Goal: Task Accomplishment & Management: Use online tool/utility

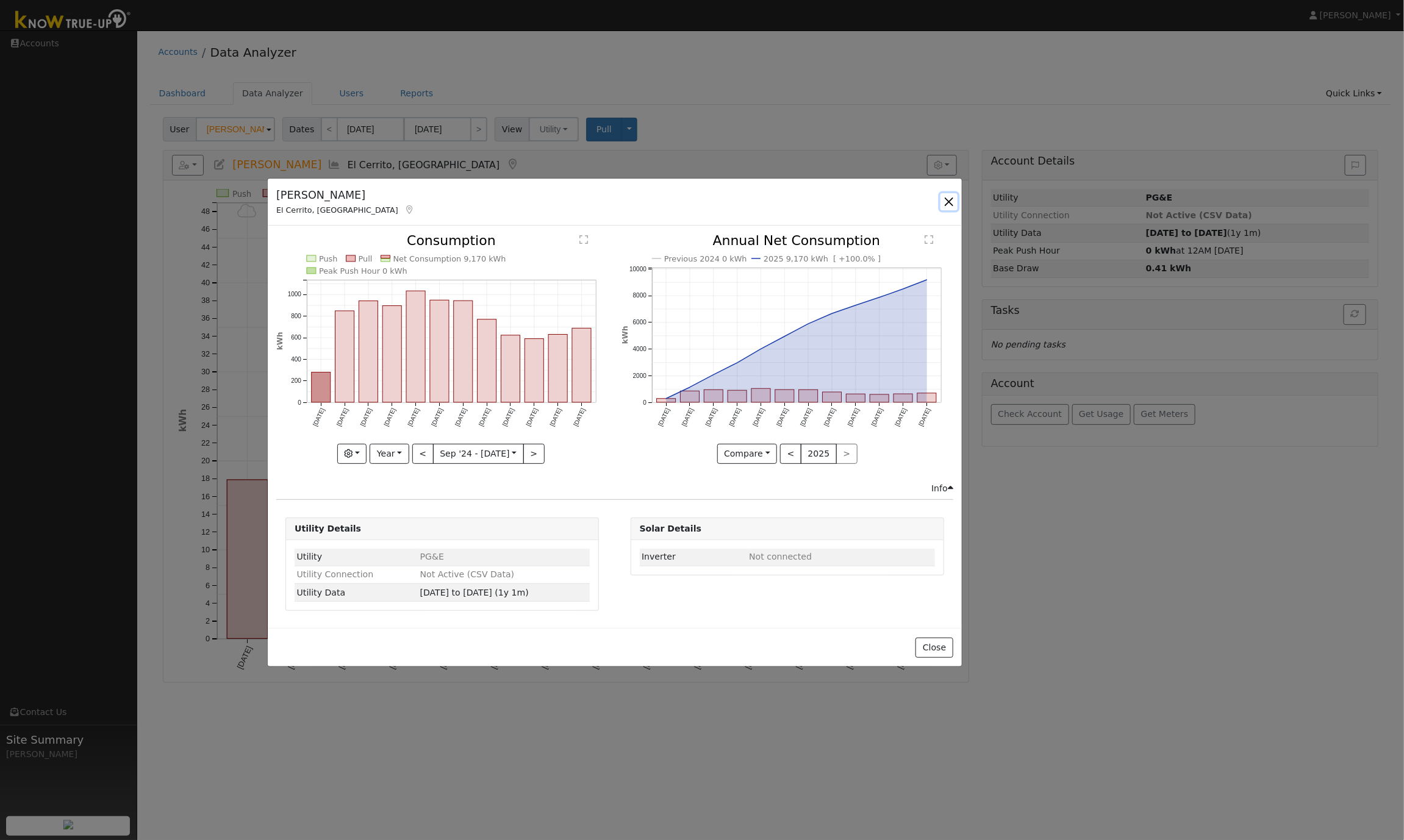
click at [942, 204] on button "button" at bounding box center [949, 202] width 17 height 17
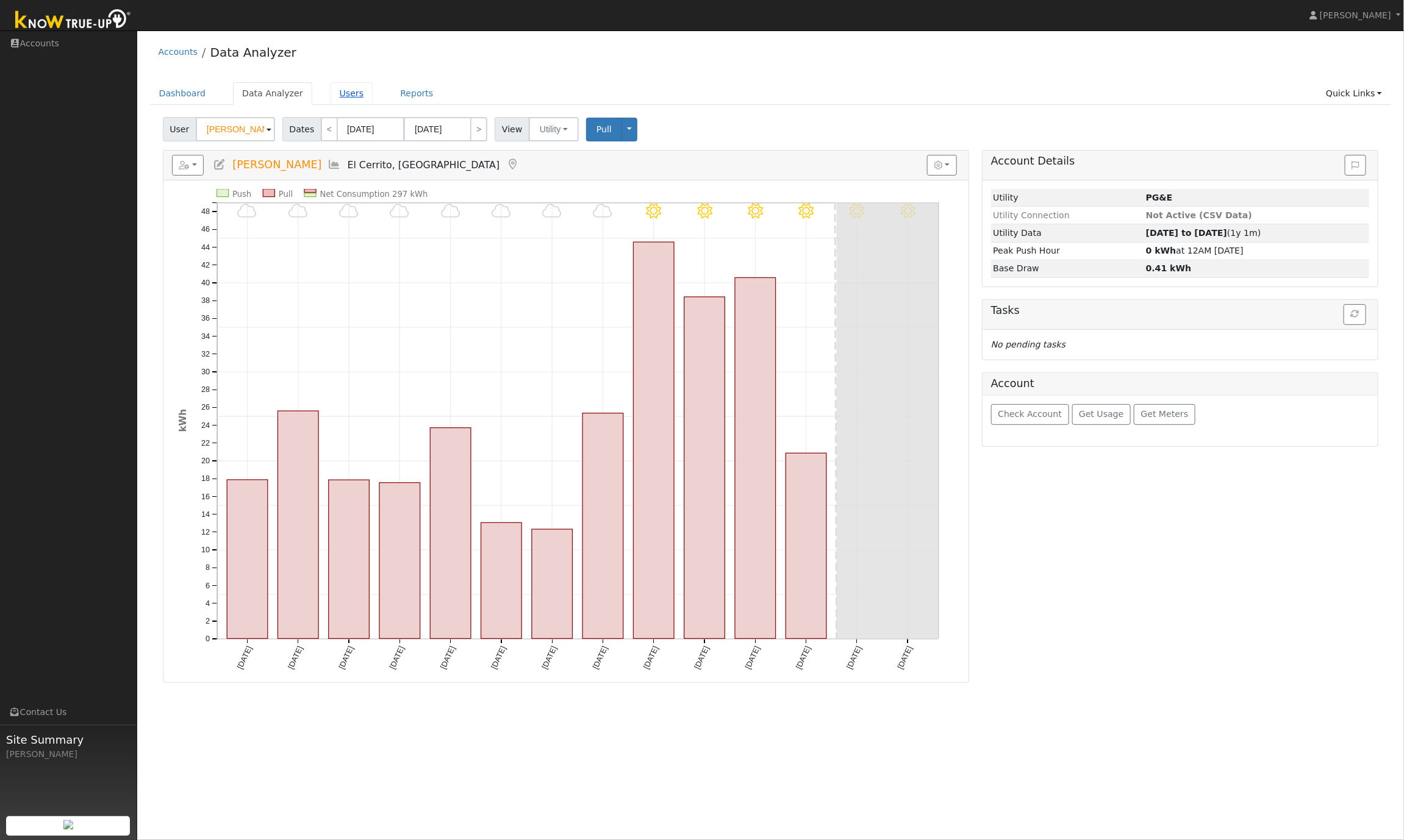
click at [342, 92] on link "Users" at bounding box center [352, 94] width 42 height 23
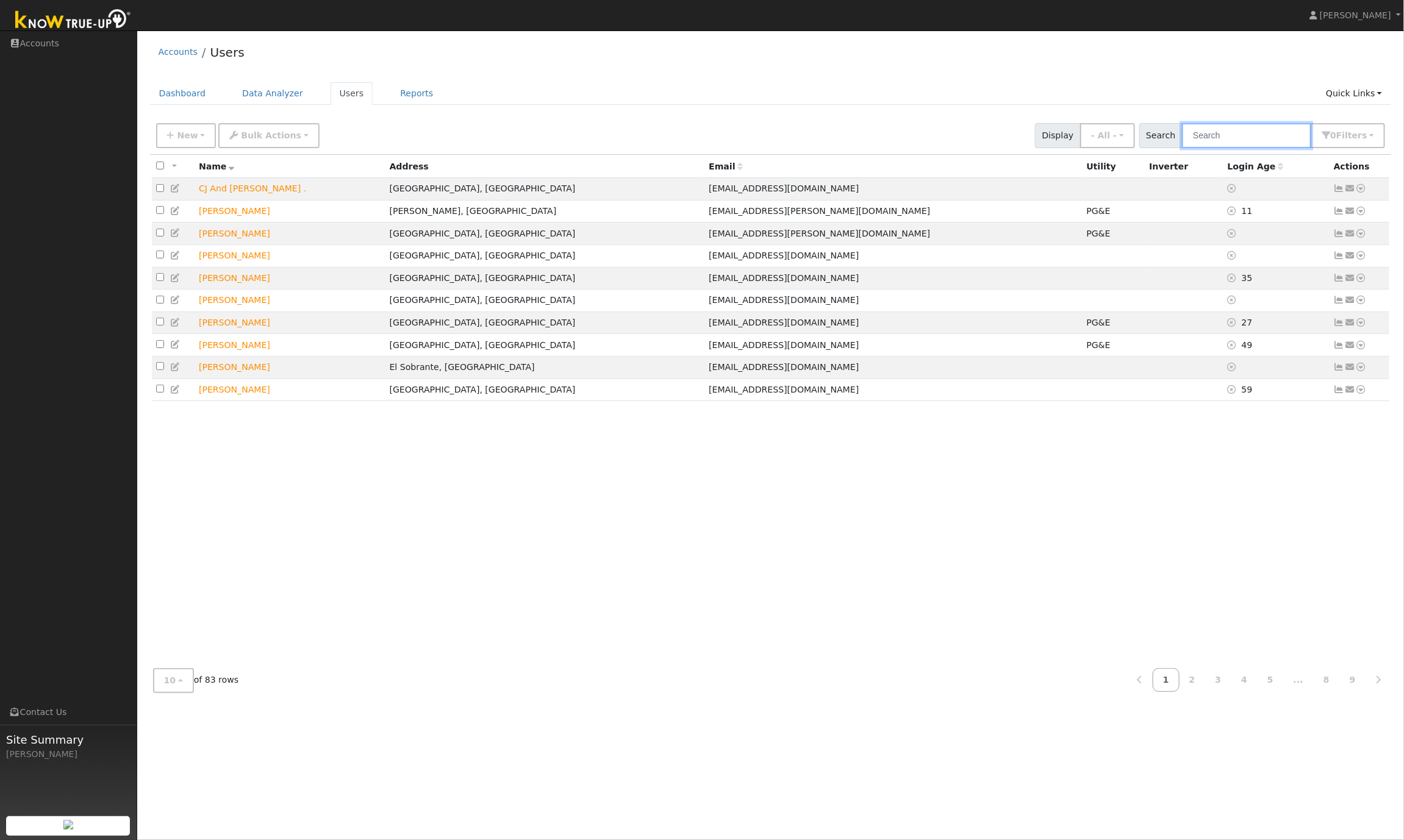
click at [1241, 140] on input "text" at bounding box center [1247, 135] width 129 height 25
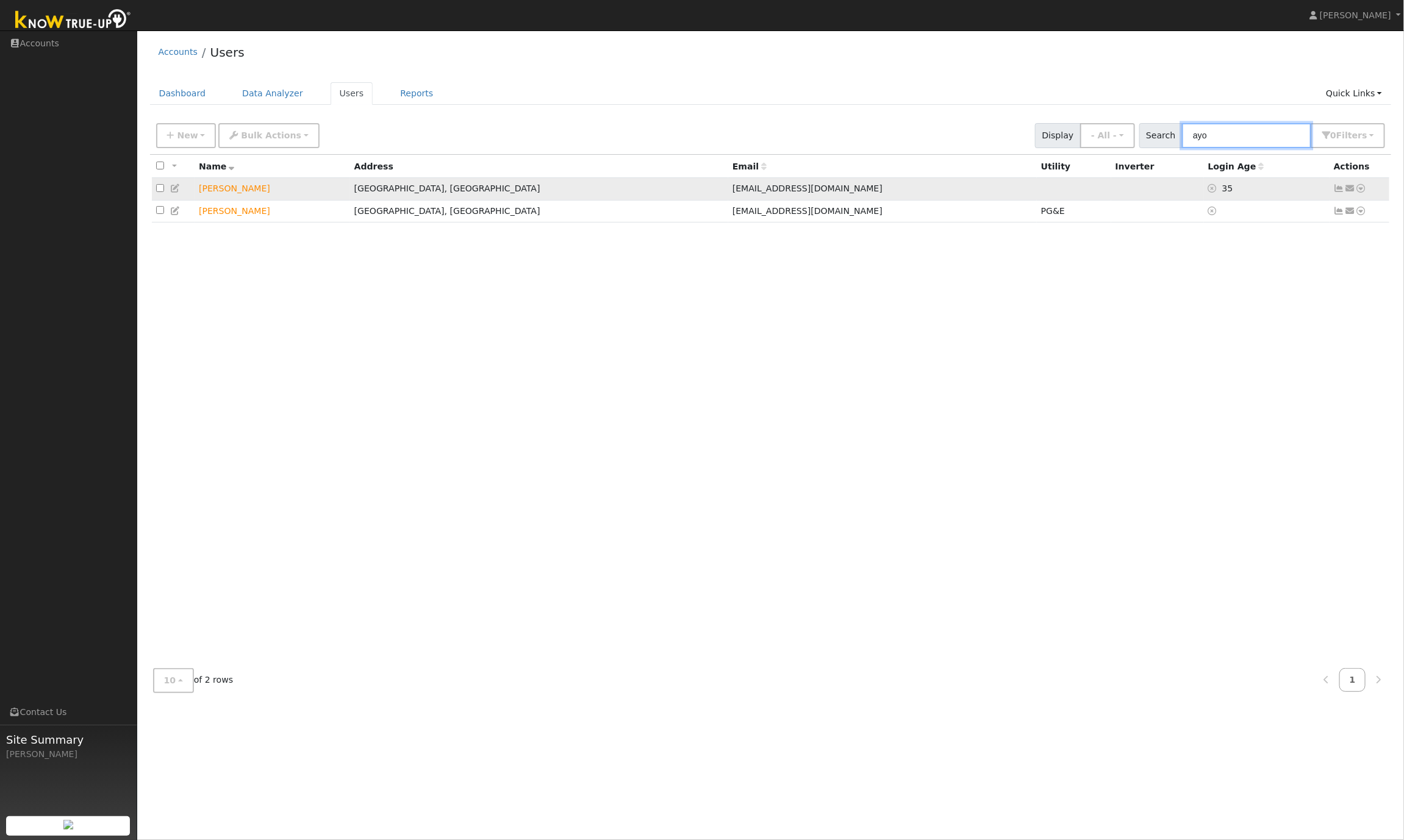
type input "ayo"
click at [1364, 189] on icon at bounding box center [1362, 188] width 11 height 8
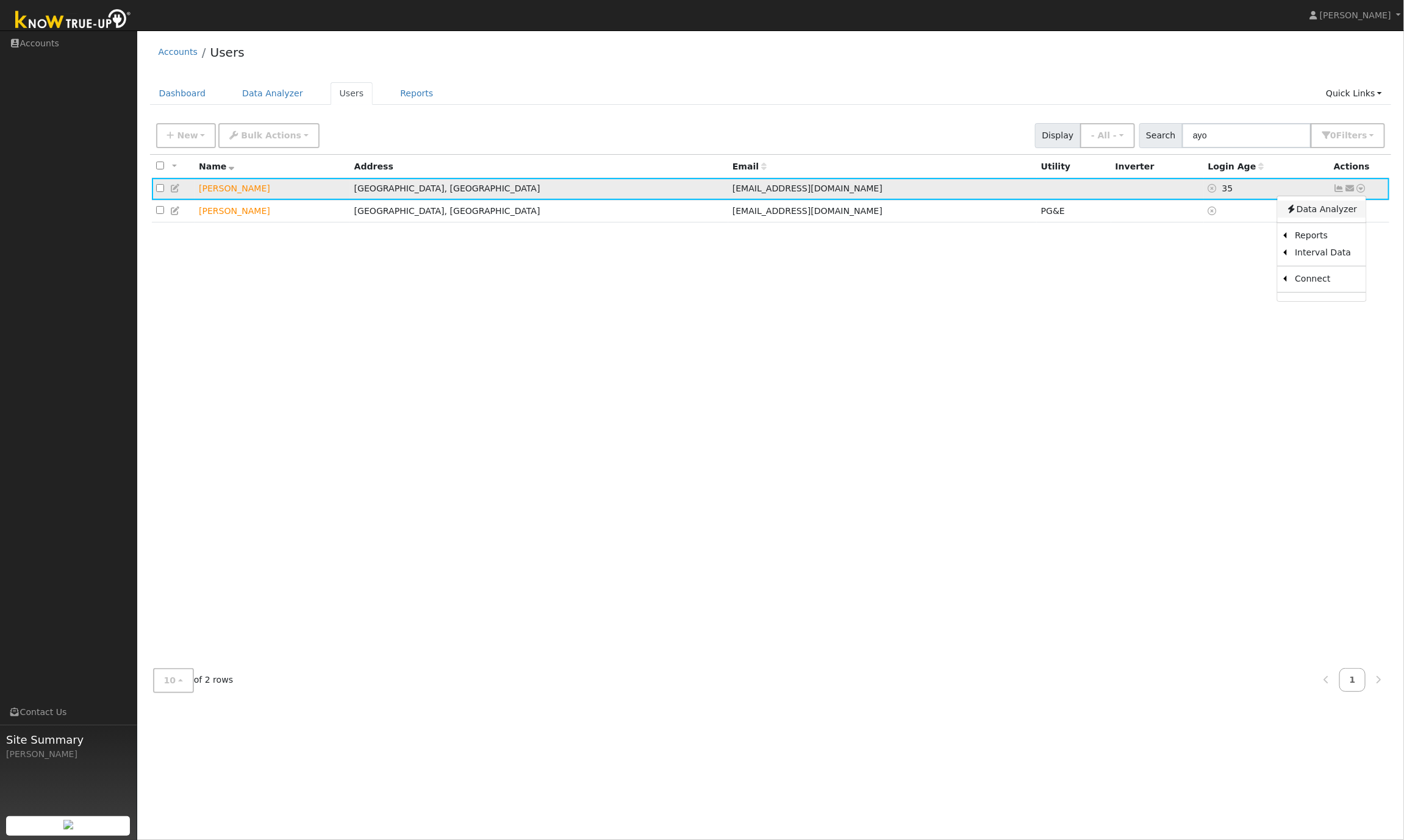
click at [1340, 213] on link "Data Analyzer" at bounding box center [1321, 209] width 88 height 17
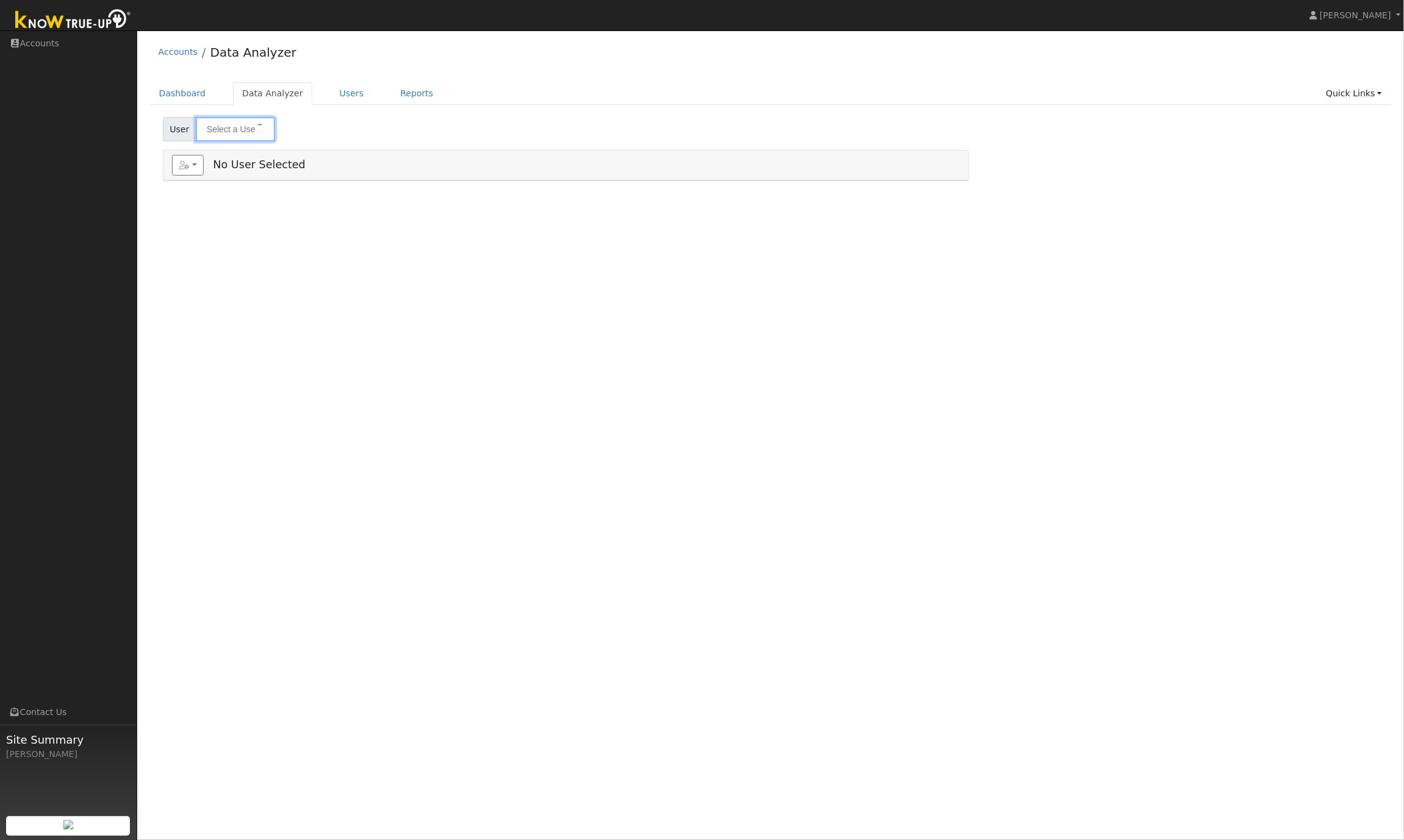
type input "Ayo Atewologun"
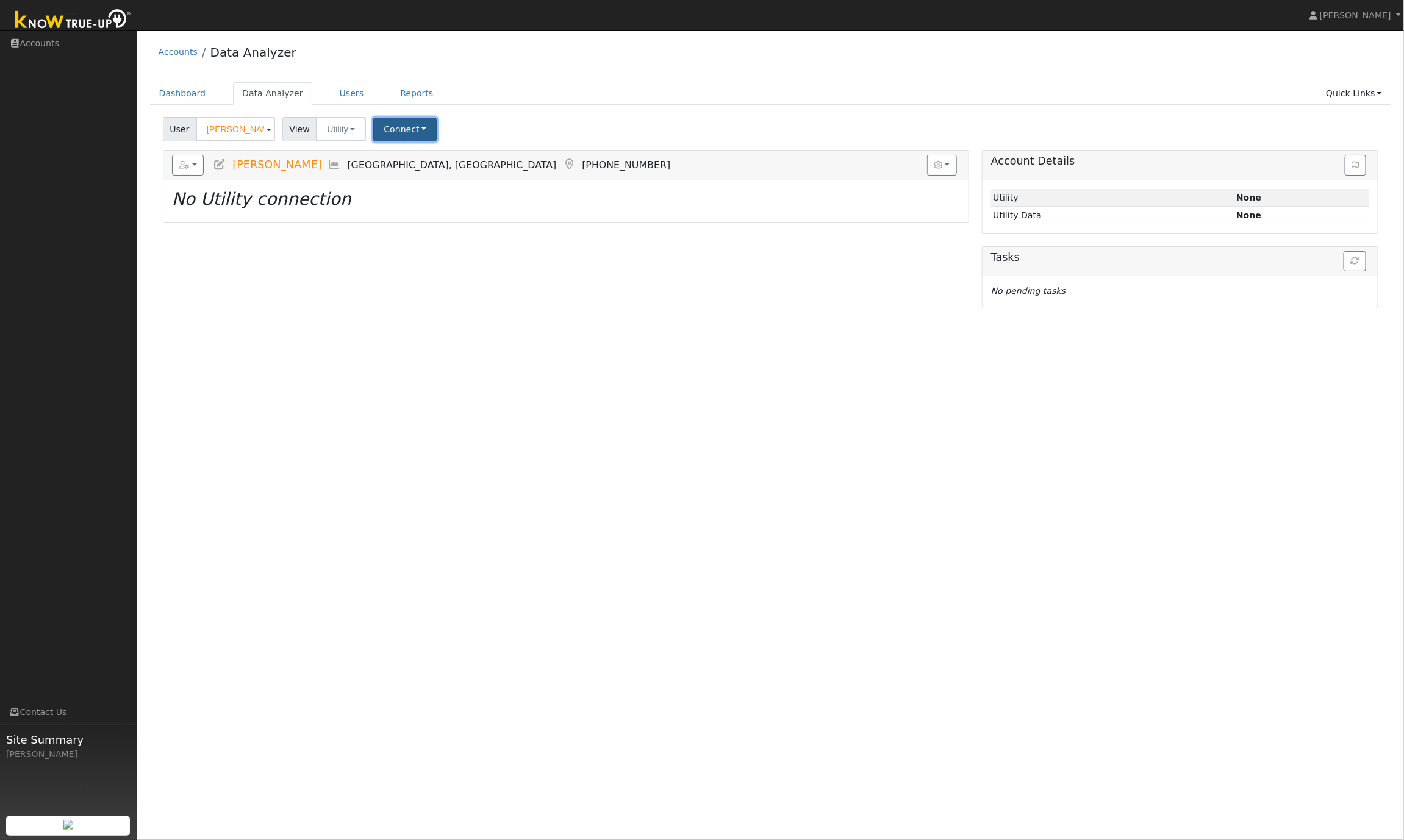
click at [395, 135] on button "Connect" at bounding box center [405, 130] width 64 height 24
click at [409, 156] on link "Select a Provider" at bounding box center [421, 157] width 95 height 17
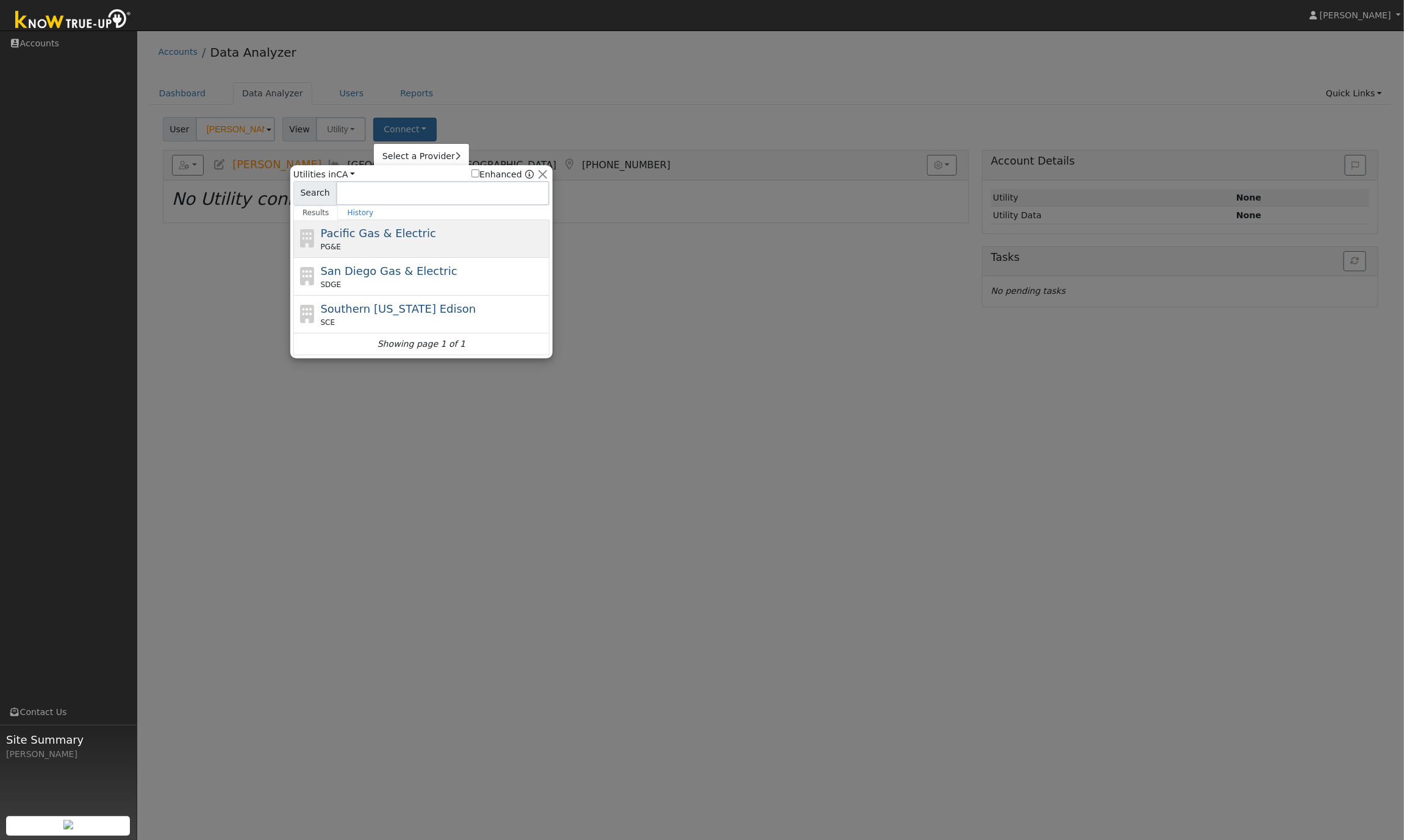
click at [383, 241] on div "Pacific Gas & Electric PG&E" at bounding box center [434, 239] width 226 height 28
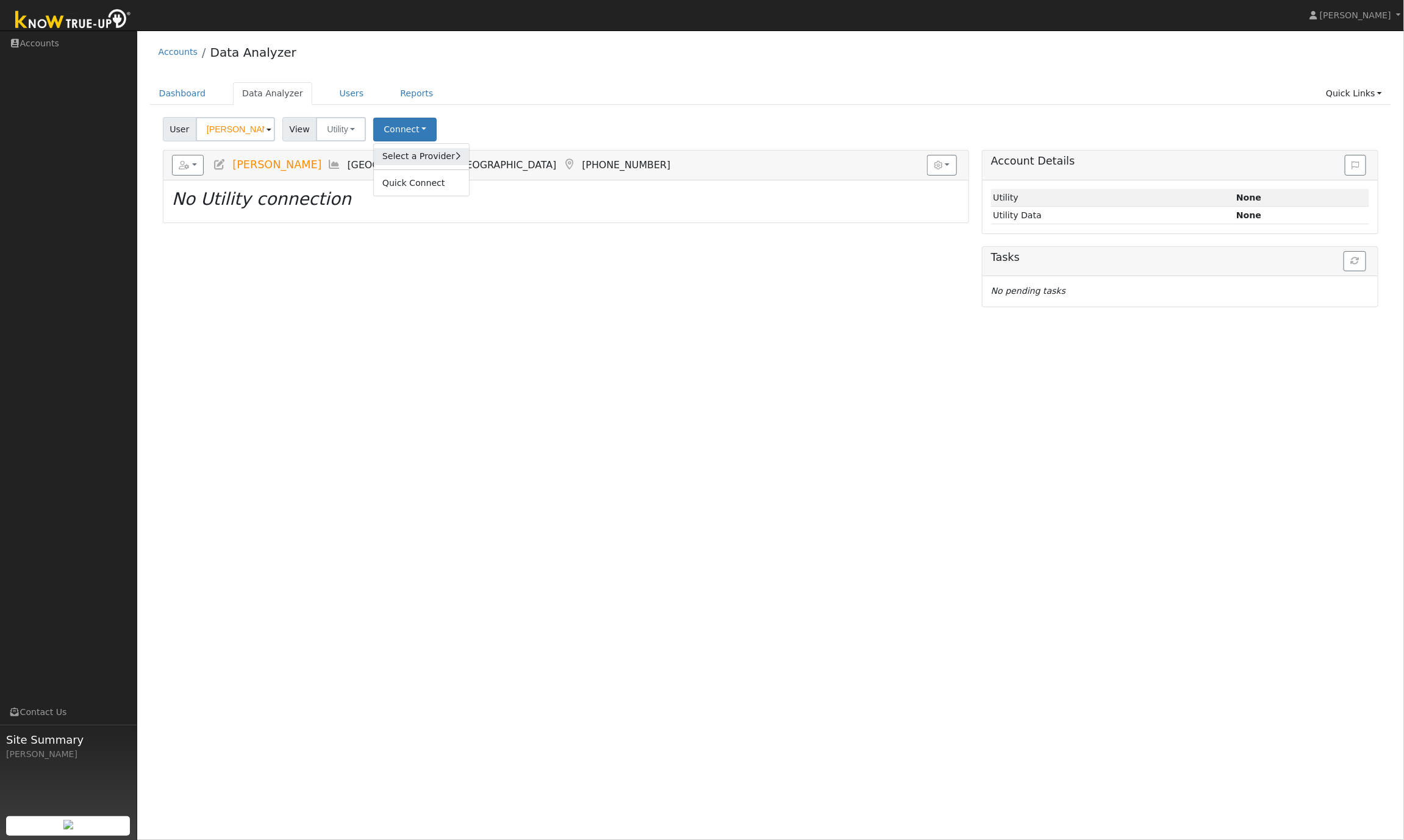
click at [432, 155] on link "Select a Provider" at bounding box center [421, 157] width 95 height 17
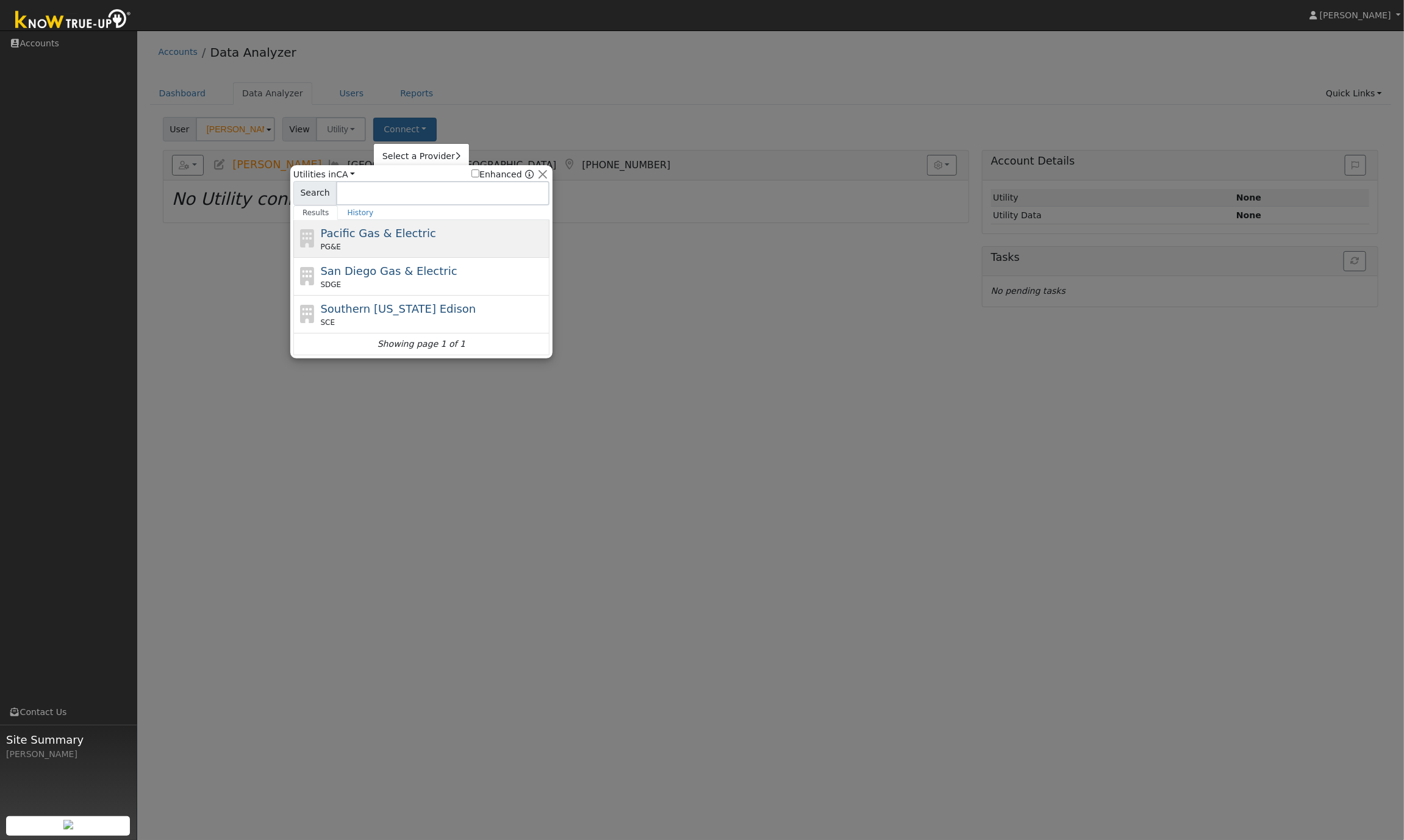
click at [398, 239] on span "Pacific Gas & Electric" at bounding box center [378, 233] width 115 height 13
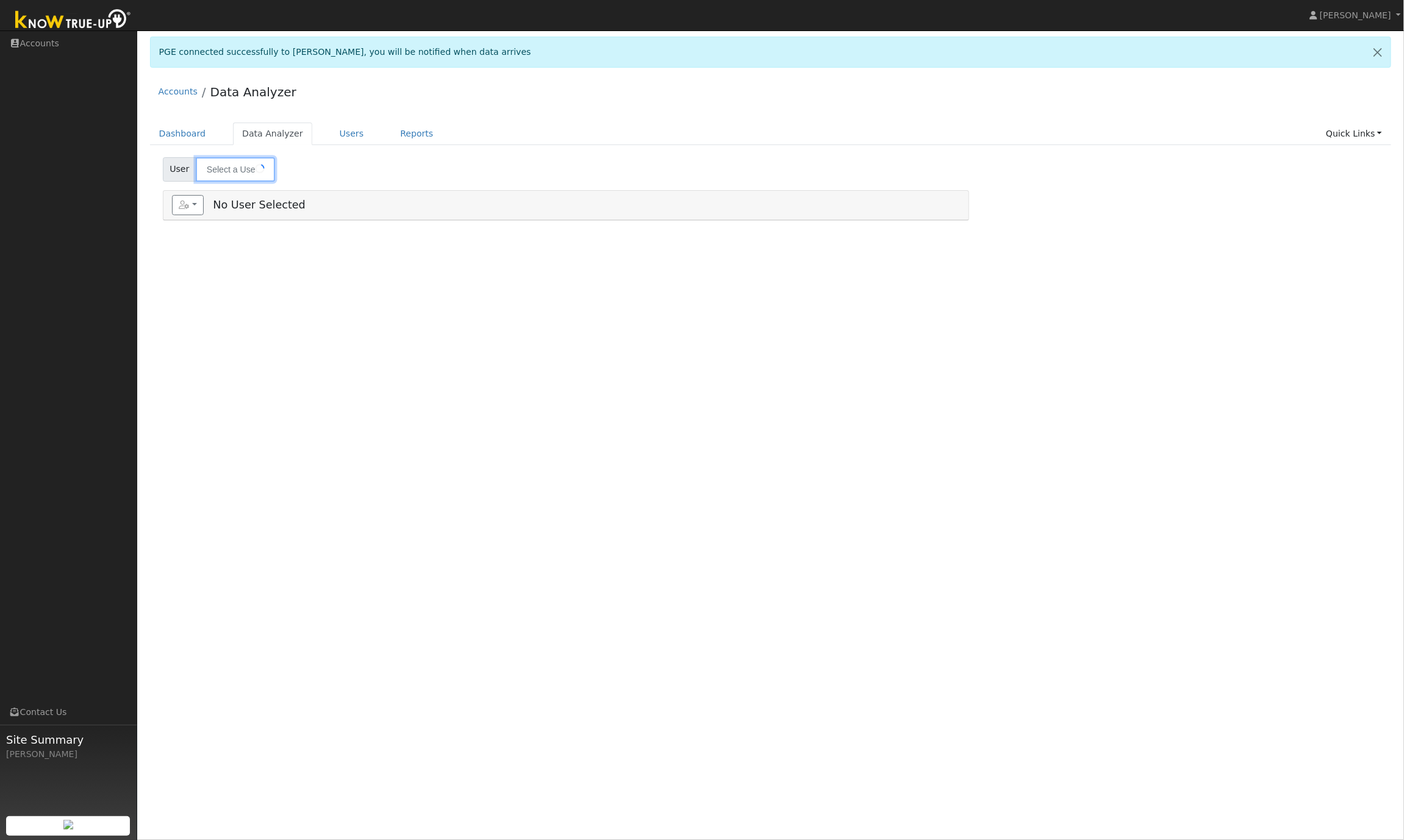
type input "[PERSON_NAME]"
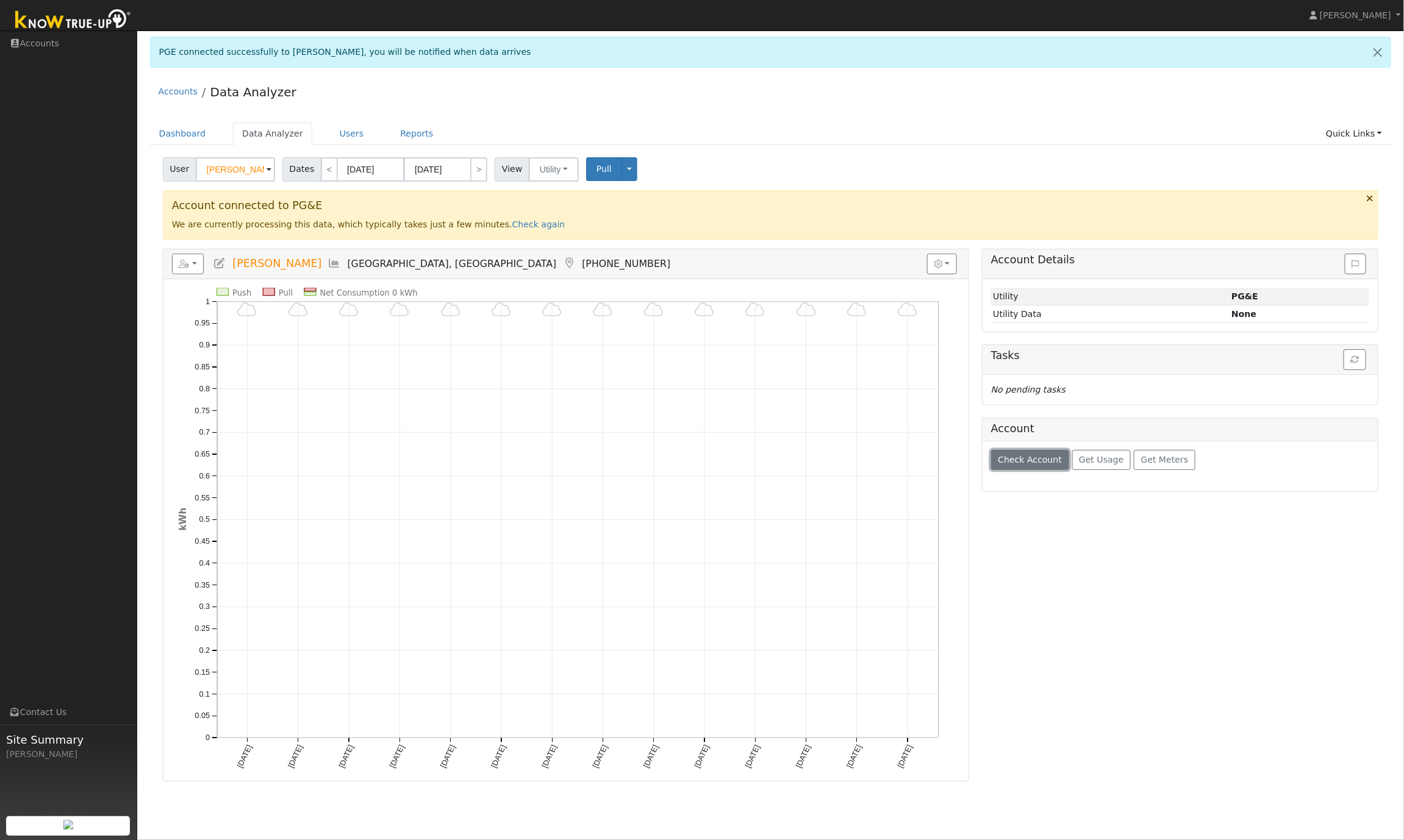
click at [1043, 464] on span "Check Account" at bounding box center [1030, 460] width 64 height 10
click at [1051, 471] on button "Check Account" at bounding box center [1030, 460] width 78 height 20
click at [1018, 464] on span "Check Account" at bounding box center [1030, 460] width 64 height 10
click at [1155, 464] on span "Get Meters" at bounding box center [1165, 460] width 47 height 10
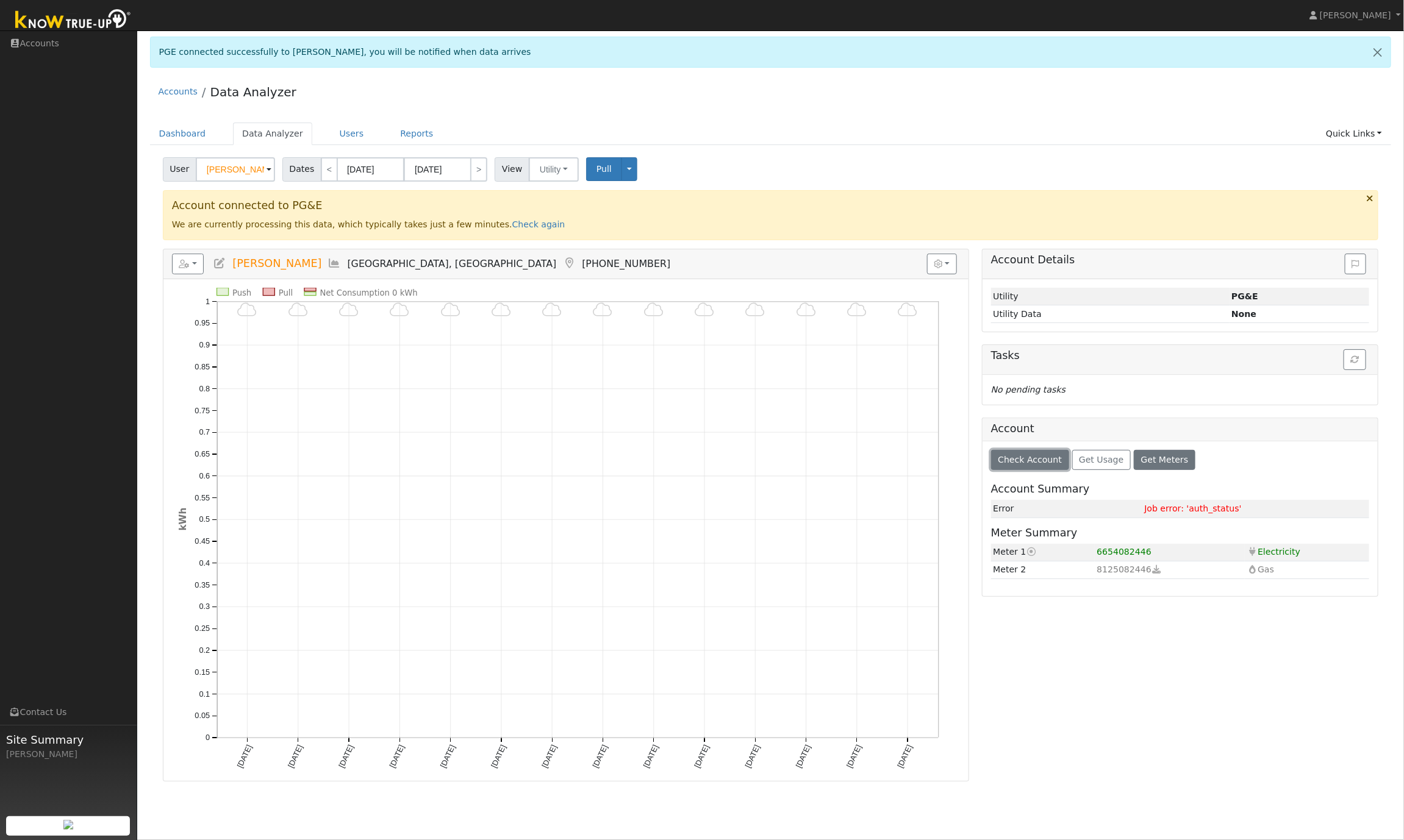
click at [1035, 464] on span "Check Account" at bounding box center [1030, 460] width 64 height 10
click at [1169, 690] on div "Account Details Issue History Date By Flag Comment Type No Issue History Loadin…" at bounding box center [1180, 515] width 410 height 533
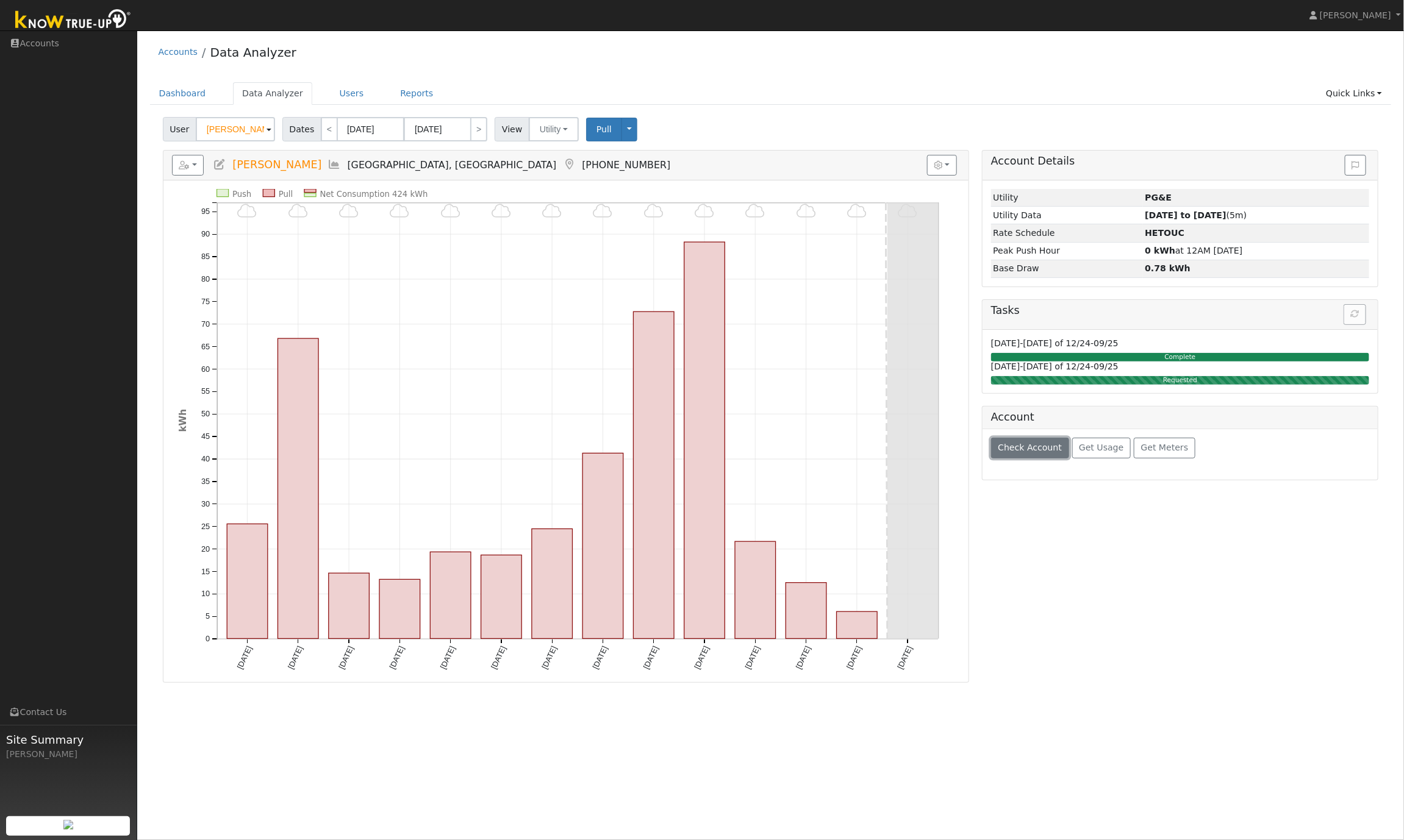
click at [1032, 452] on span "Check Account" at bounding box center [1030, 448] width 64 height 10
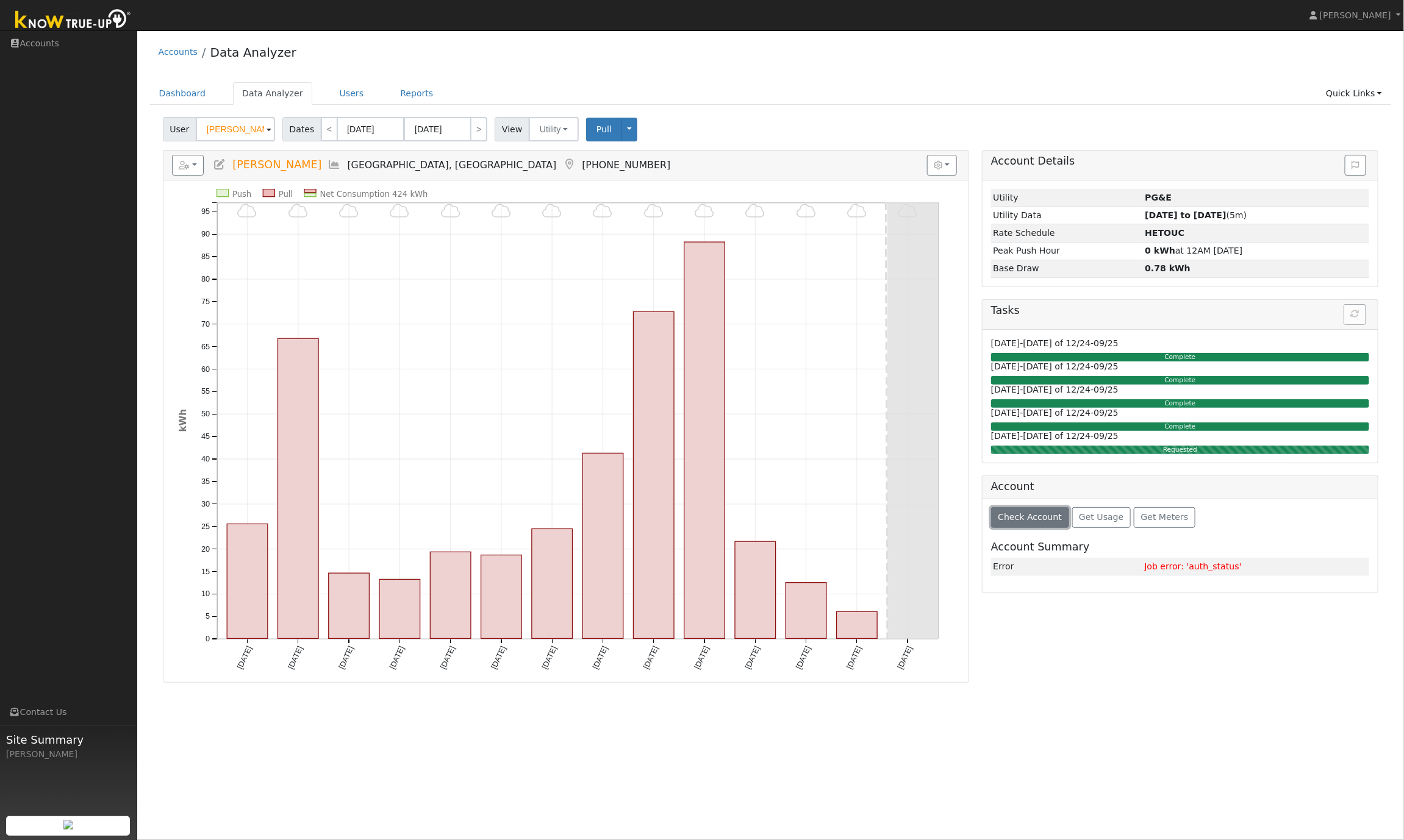
click at [1023, 522] on span "Check Account" at bounding box center [1030, 517] width 64 height 10
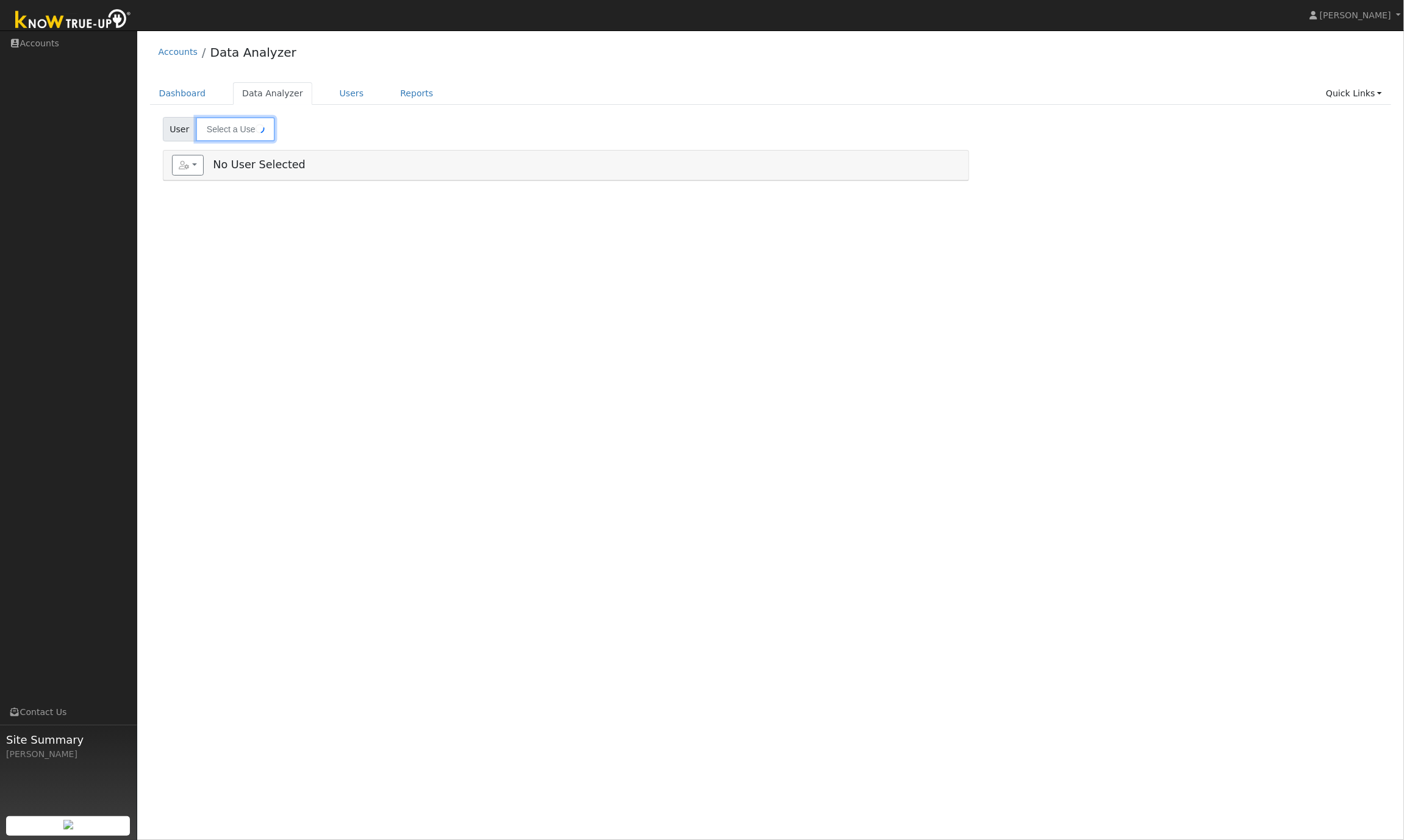
type input "[PERSON_NAME]"
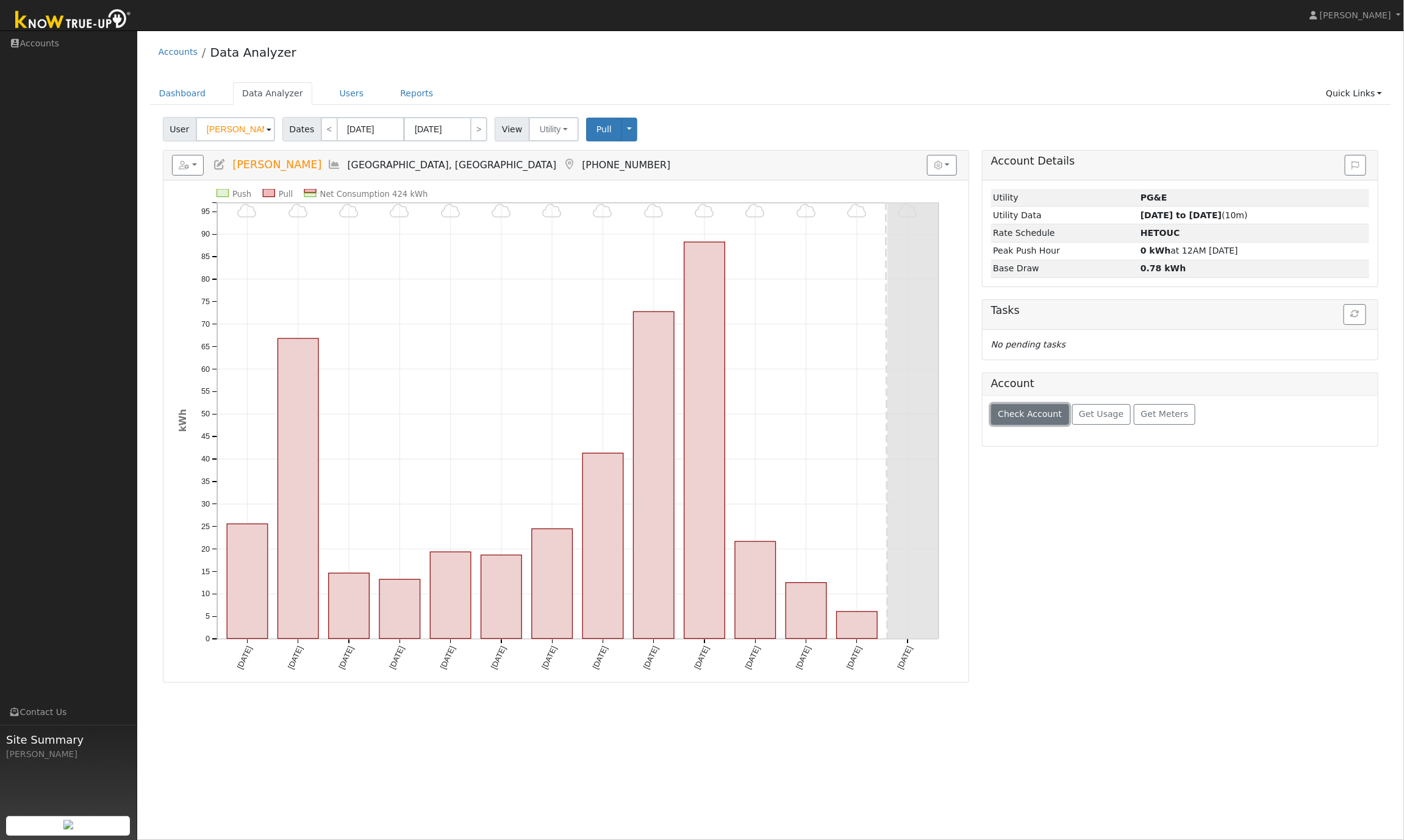
click at [1022, 414] on span "Check Account" at bounding box center [1030, 414] width 64 height 10
click at [1149, 419] on span "Get Meters" at bounding box center [1165, 414] width 47 height 10
click at [1021, 419] on span "Check Account" at bounding box center [1030, 414] width 64 height 10
click at [1155, 419] on span "Get Meters" at bounding box center [1165, 414] width 47 height 10
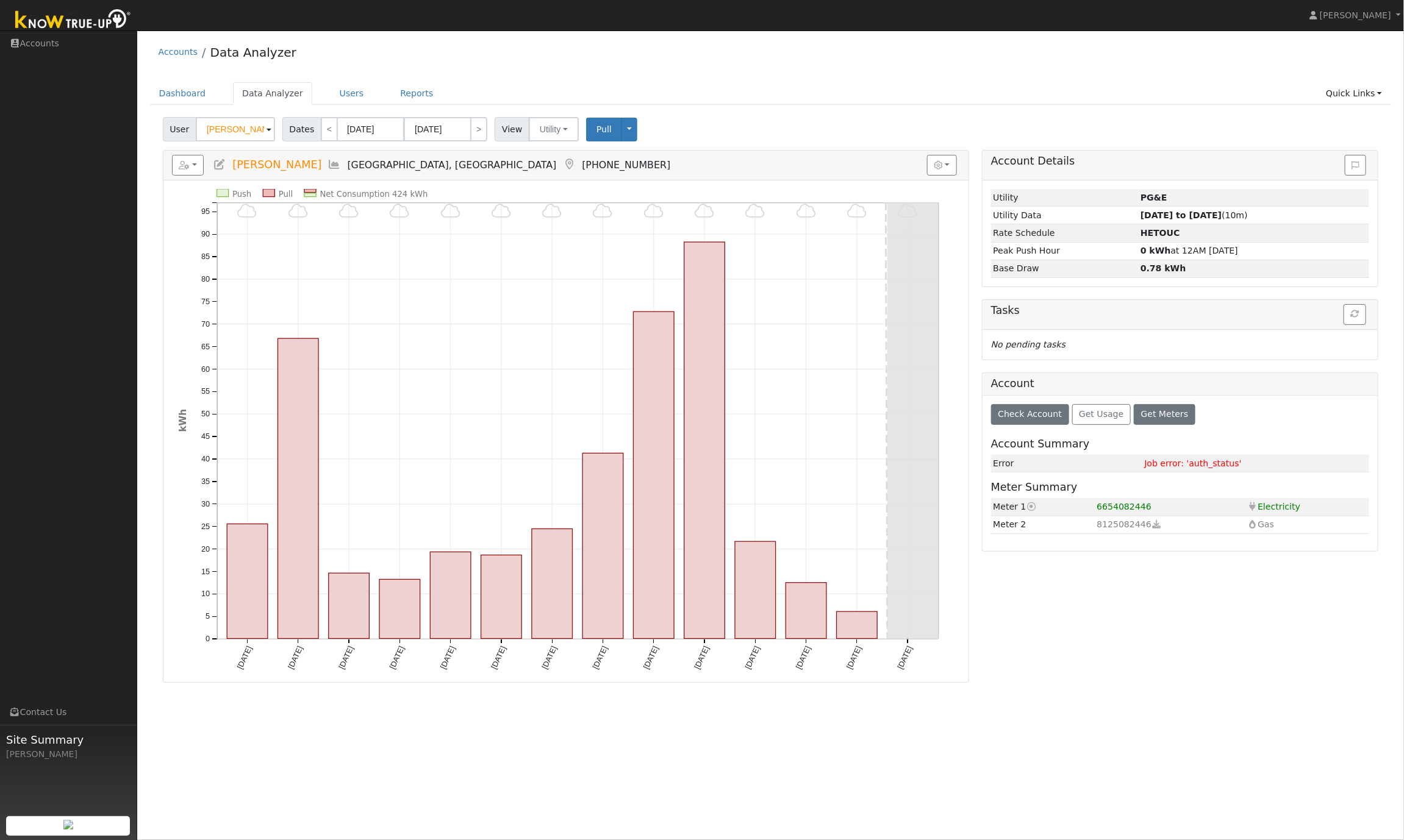
click at [1120, 596] on div "Account Details Issue History Date By Flag Comment Type No Issue History Loadin…" at bounding box center [1180, 416] width 410 height 533
click at [1027, 419] on span "Check Account" at bounding box center [1030, 414] width 64 height 10
click at [1040, 425] on button "Check Account" at bounding box center [1030, 414] width 78 height 20
drag, startPoint x: 1155, startPoint y: 516, endPoint x: 1091, endPoint y: 510, distance: 64.3
click at [1091, 510] on tr "Meter 1 Current meter 6654082446 Electricity Electricity" at bounding box center [1179, 507] width 378 height 18
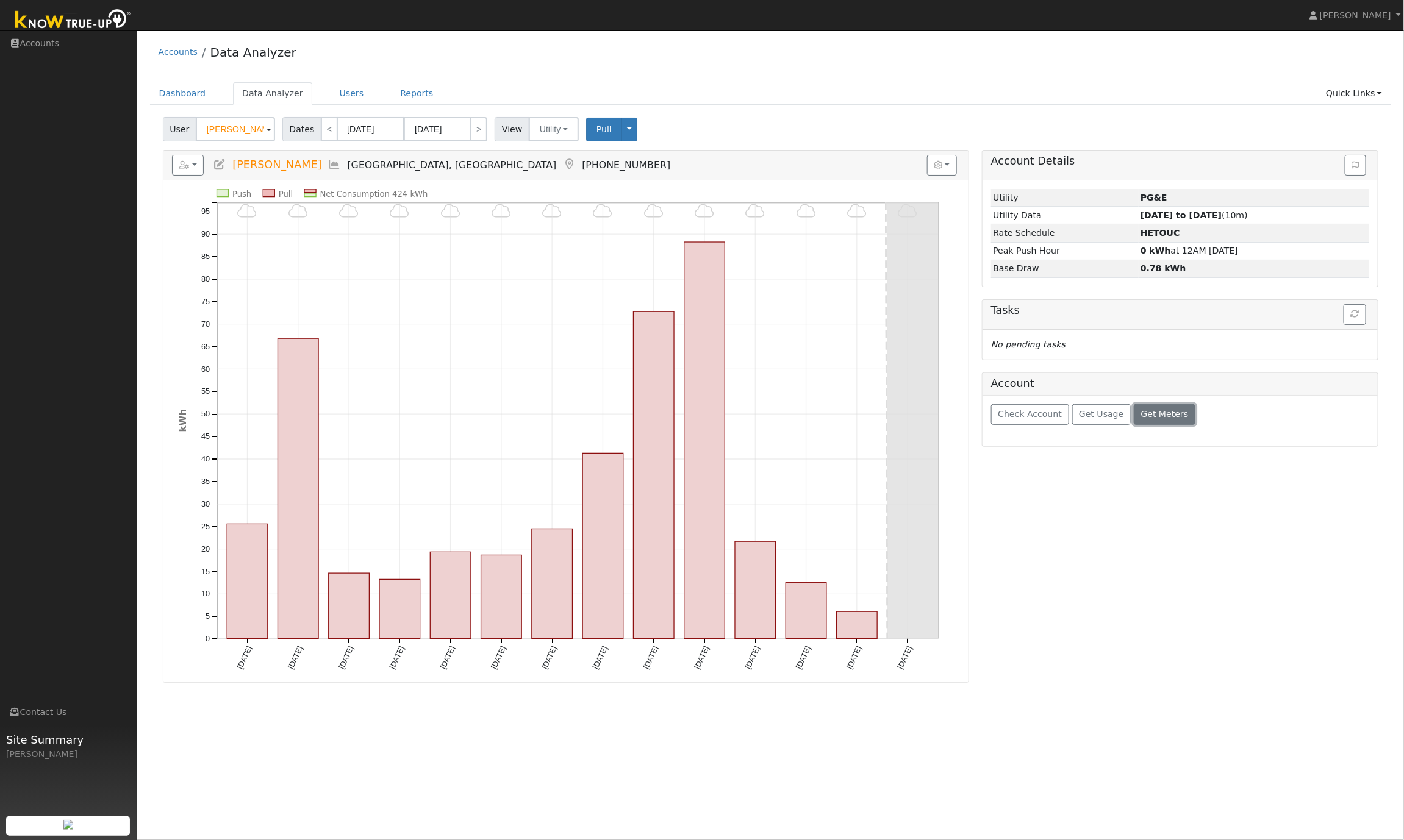
click at [1163, 419] on span "Get Meters" at bounding box center [1165, 414] width 47 height 10
click at [1033, 419] on span "Check Account" at bounding box center [1030, 414] width 64 height 10
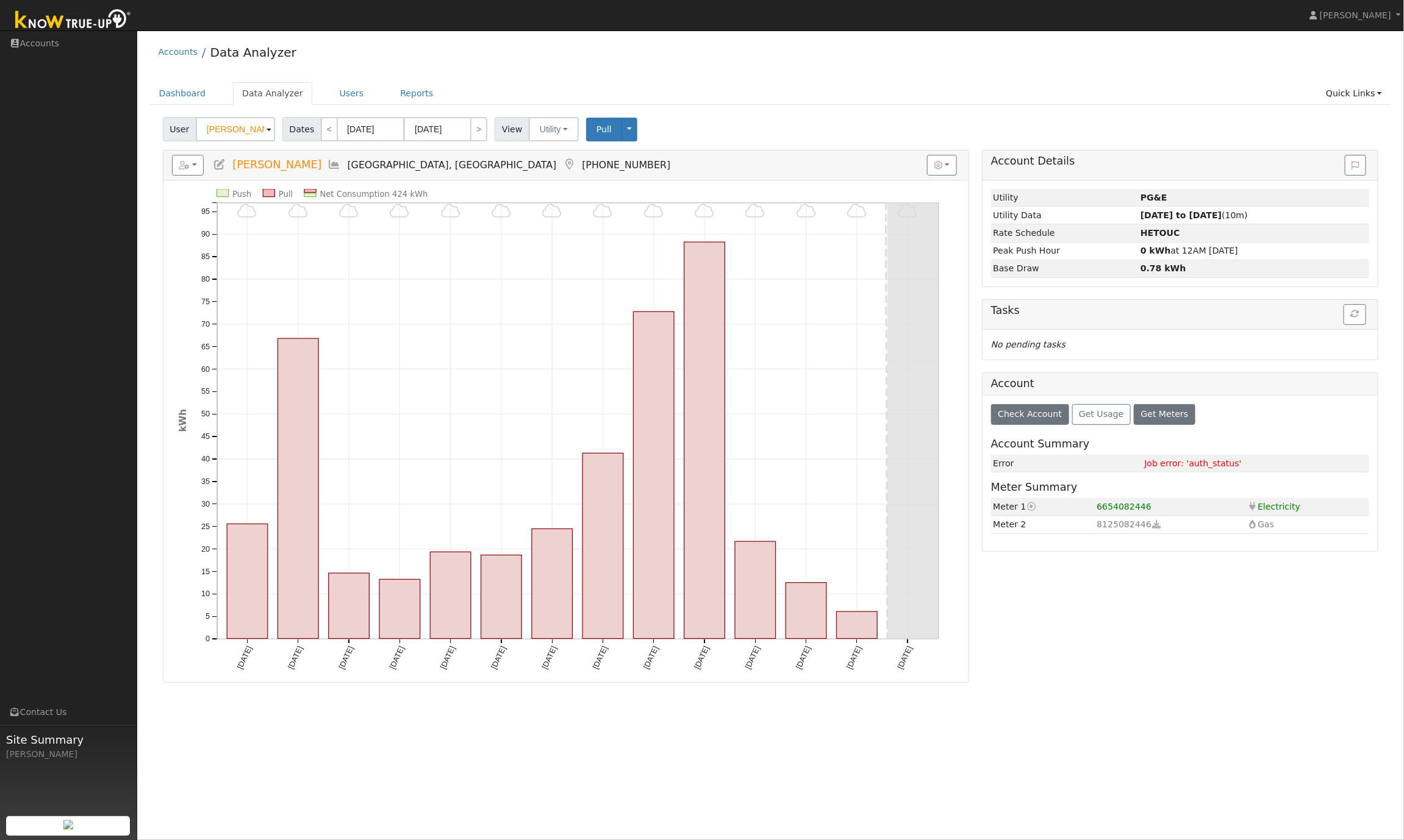
click at [1122, 637] on div "Account Details Issue History Date By Flag Comment Type No Issue History Loadin…" at bounding box center [1180, 416] width 410 height 533
click at [1044, 419] on span "Check Account" at bounding box center [1030, 414] width 64 height 10
click at [1040, 419] on span "Check Account" at bounding box center [1030, 414] width 64 height 10
click at [266, 136] on span at bounding box center [268, 130] width 5 height 14
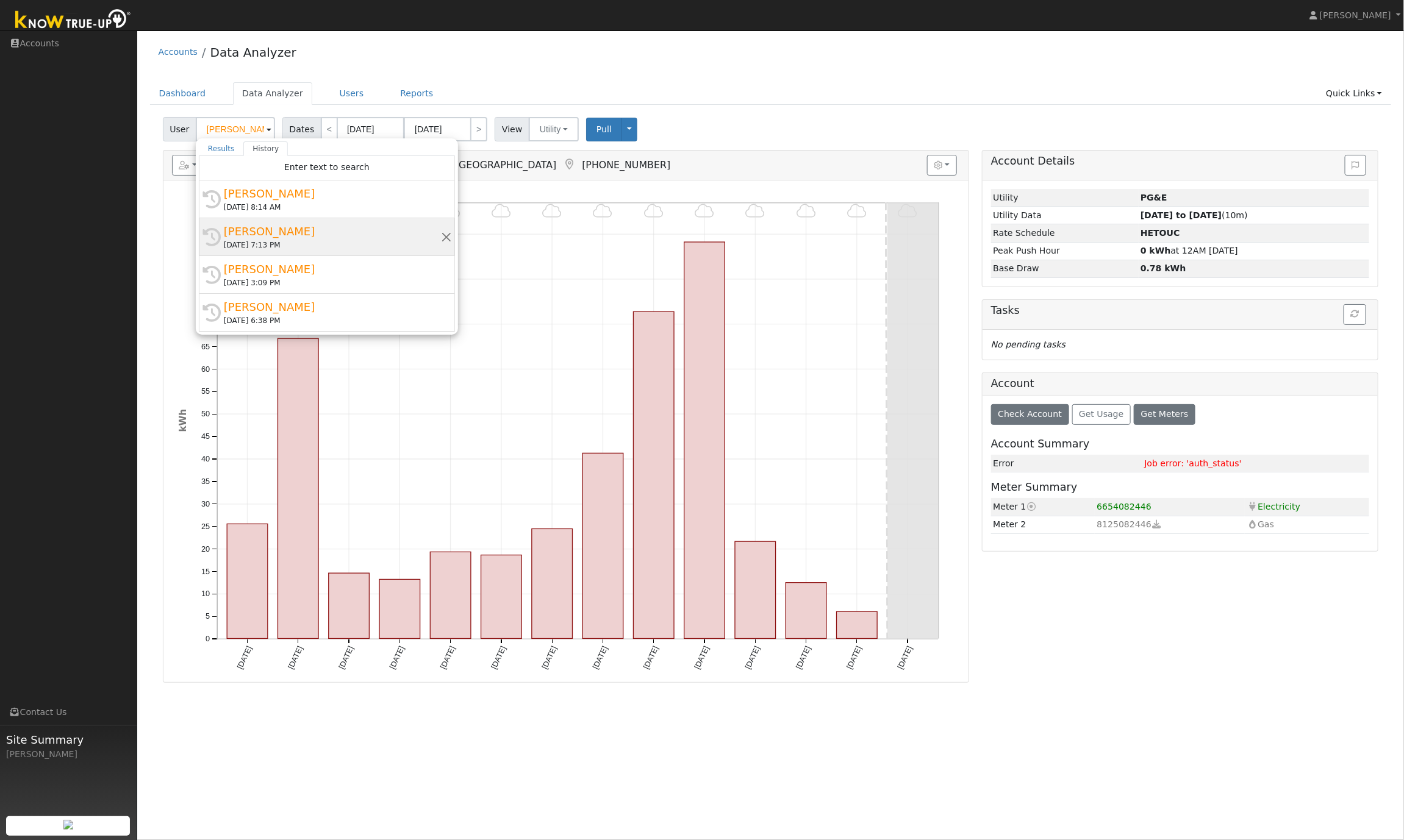
click at [282, 232] on div "[PERSON_NAME]" at bounding box center [332, 231] width 217 height 16
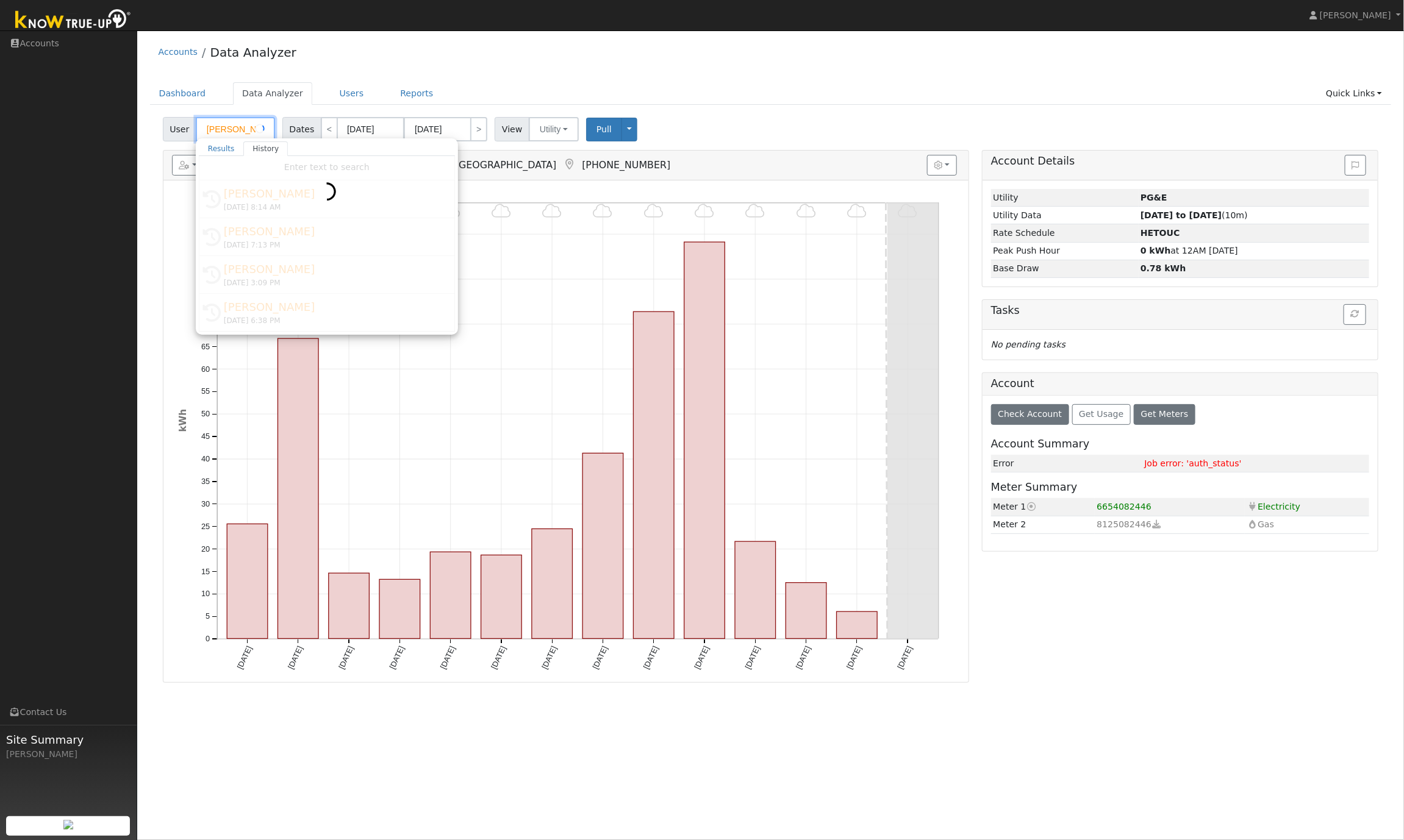
type input "[PERSON_NAME]"
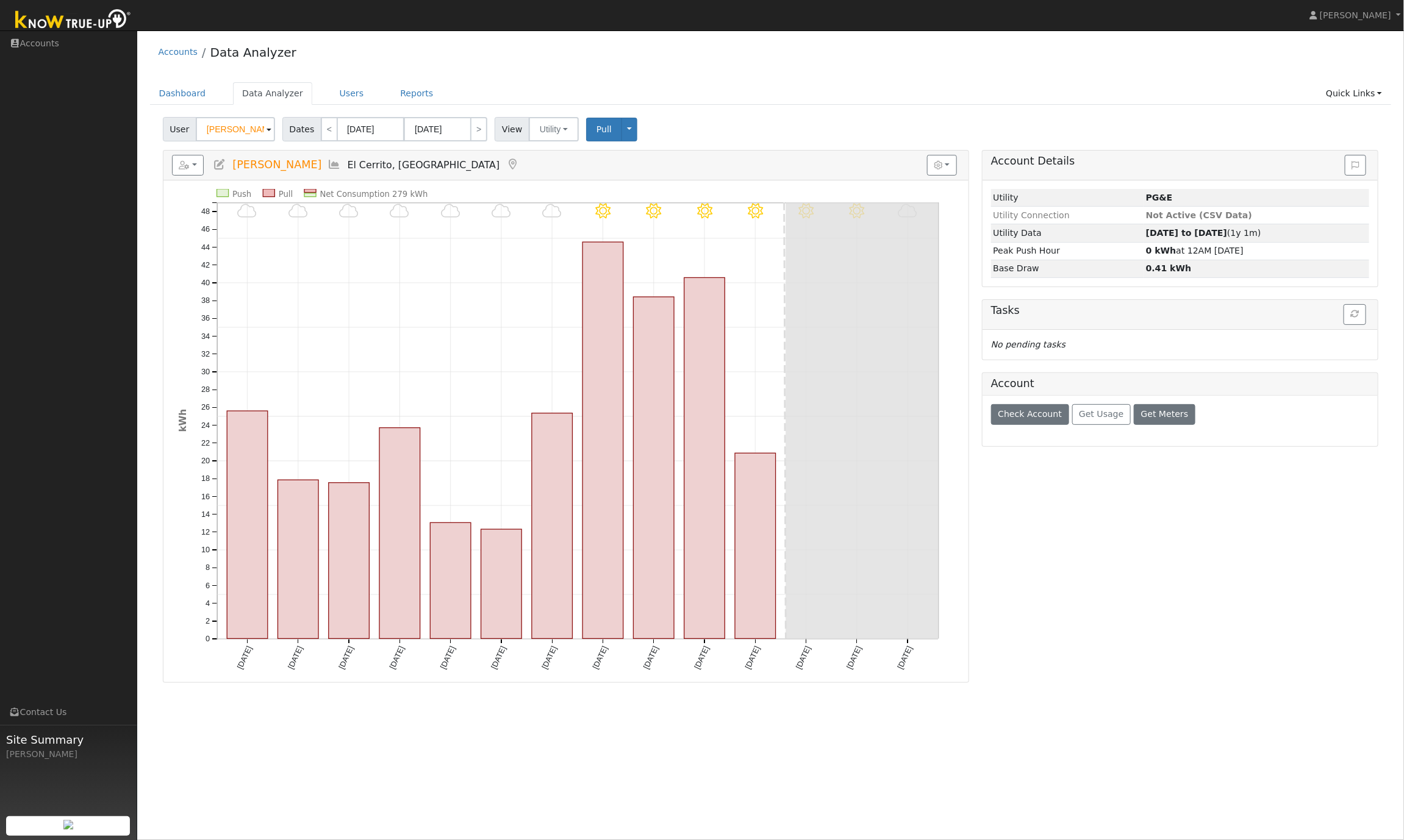
click at [328, 163] on icon at bounding box center [335, 164] width 13 height 11
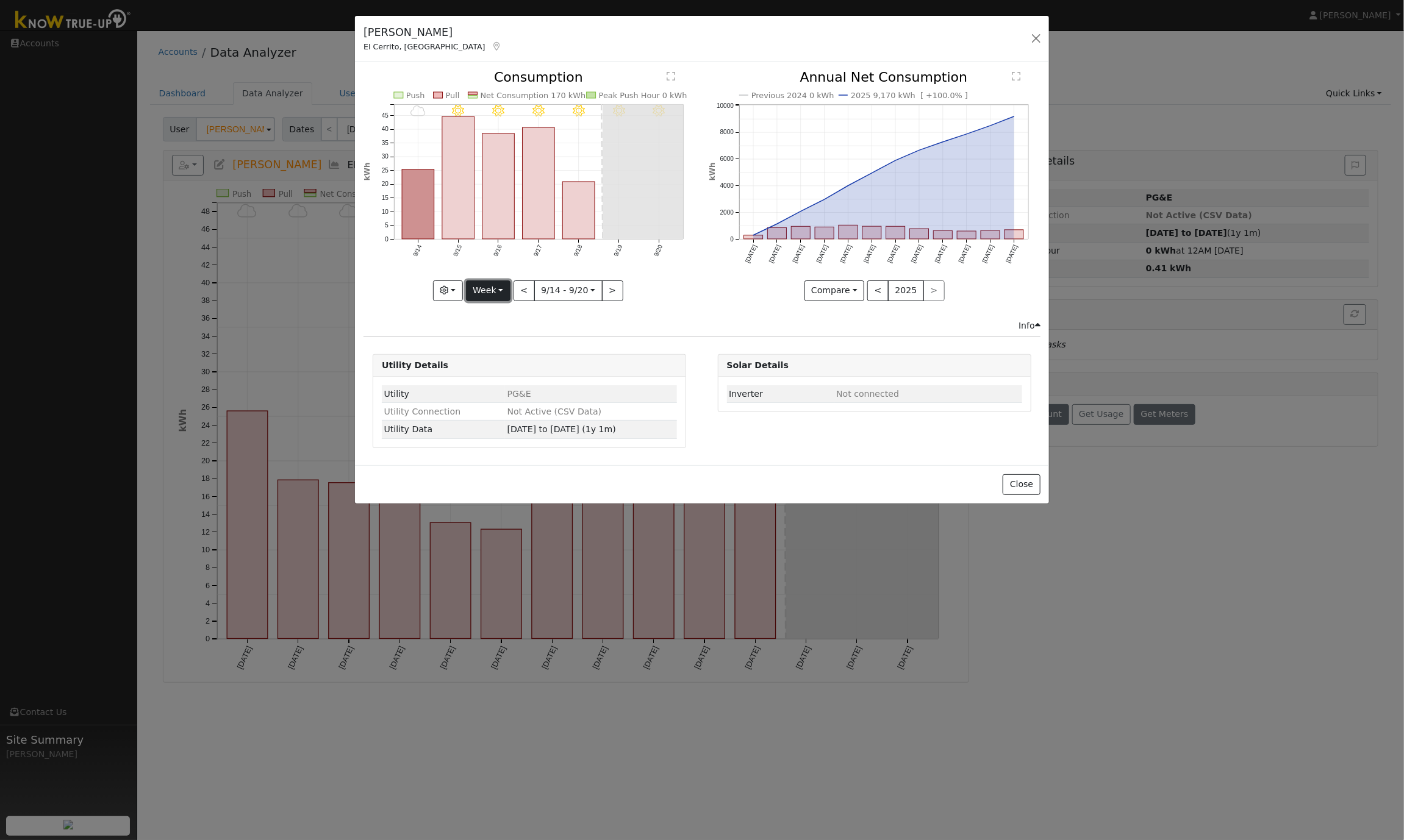
click at [489, 287] on button "Week" at bounding box center [488, 290] width 44 height 20
click at [497, 368] on link "Year" at bounding box center [509, 367] width 85 height 17
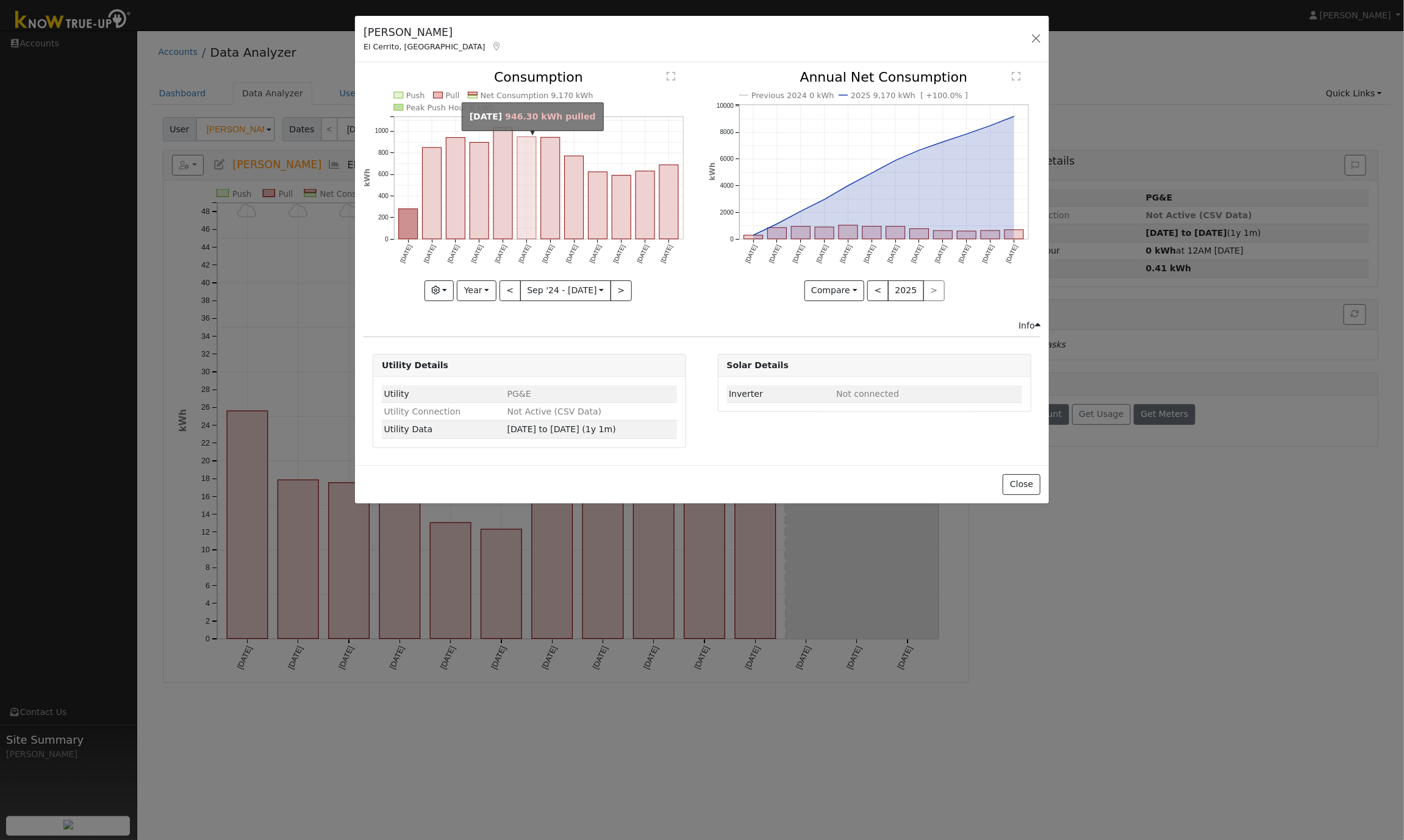
click at [526, 208] on rect "onclick=""" at bounding box center [526, 188] width 19 height 102
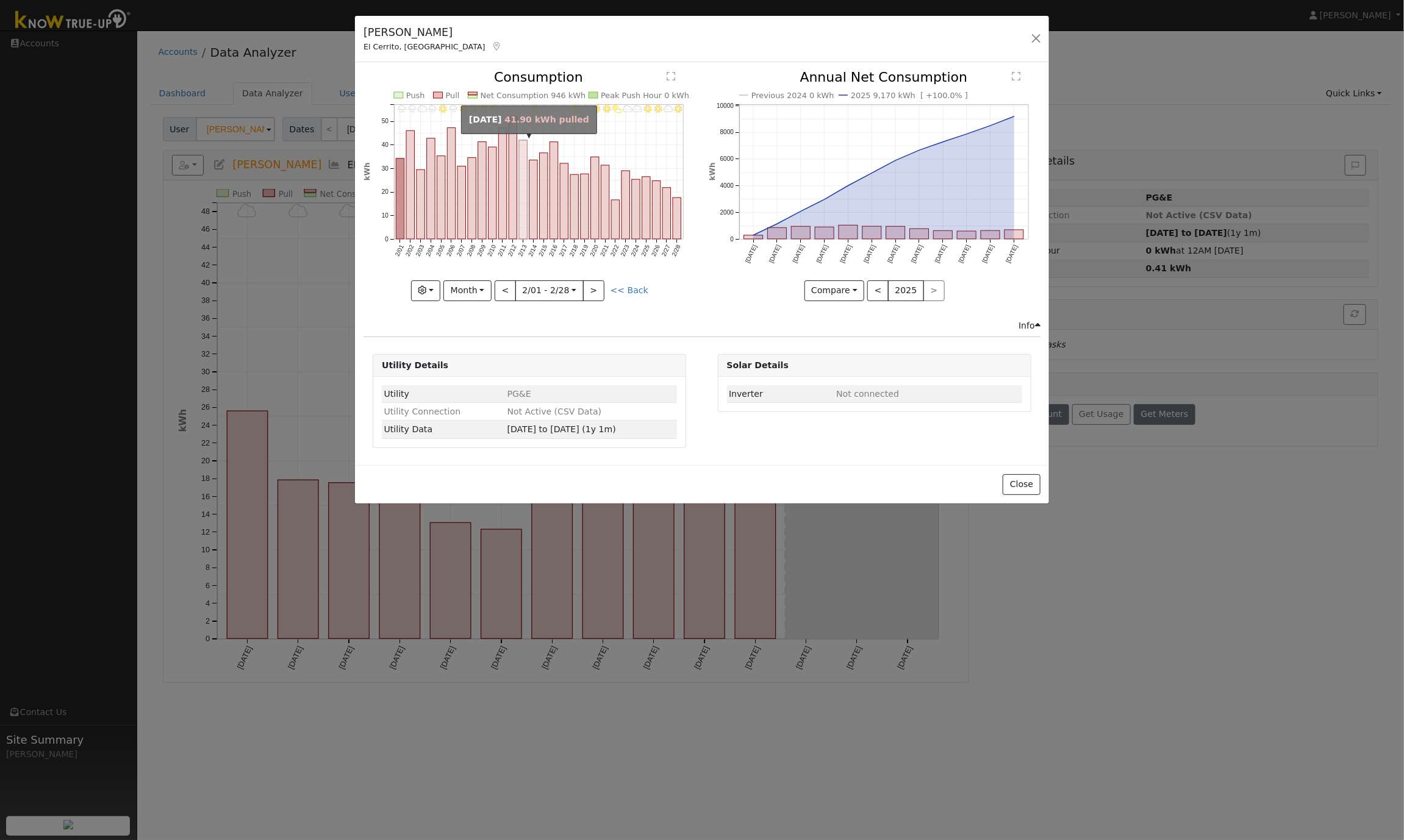
click at [523, 208] on rect "onclick=""" at bounding box center [523, 190] width 8 height 99
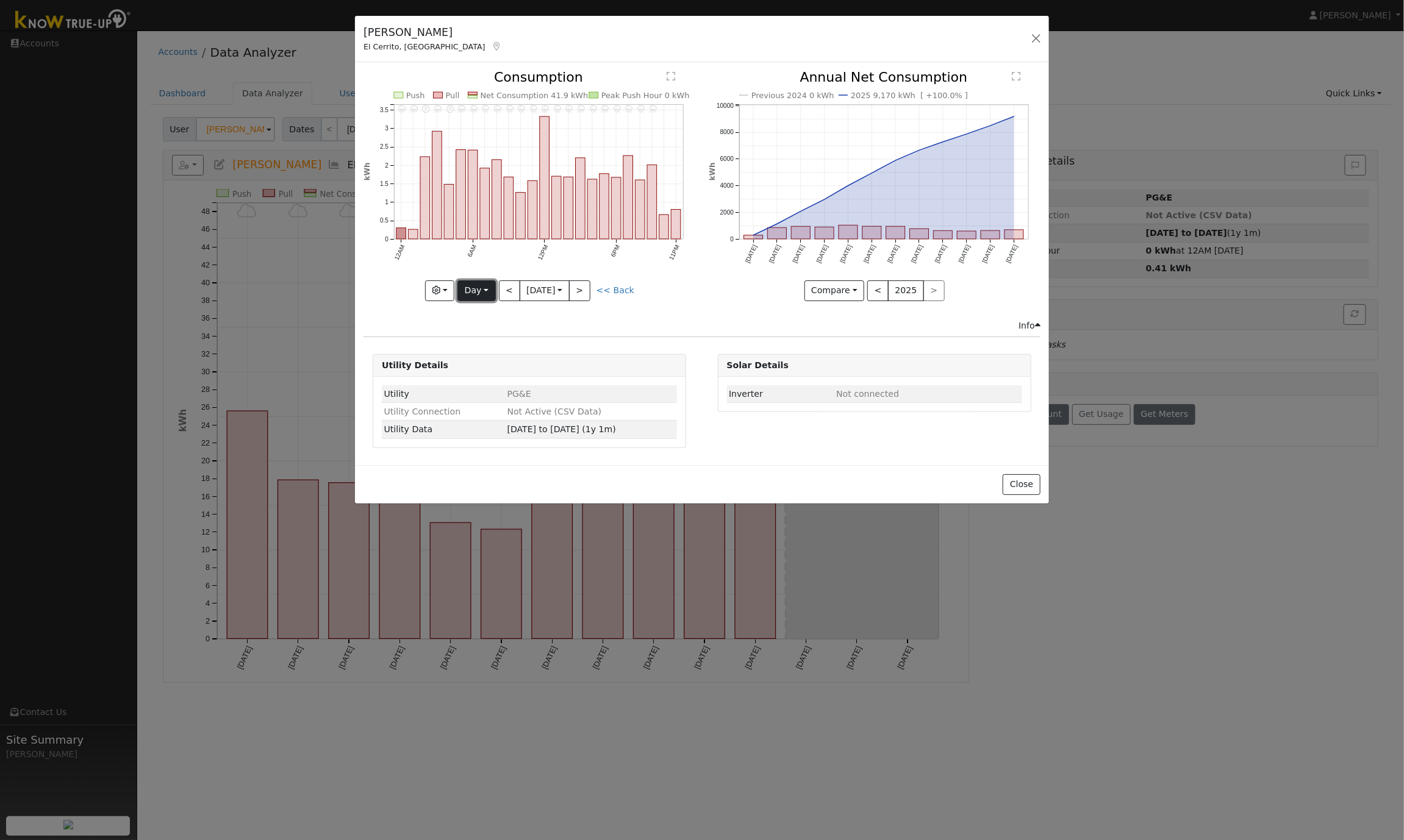
click at [472, 294] on button "Day" at bounding box center [477, 290] width 38 height 20
click at [489, 368] on link "Year" at bounding box center [501, 367] width 85 height 17
type input "[DATE]"
